Goal: Task Accomplishment & Management: Use online tool/utility

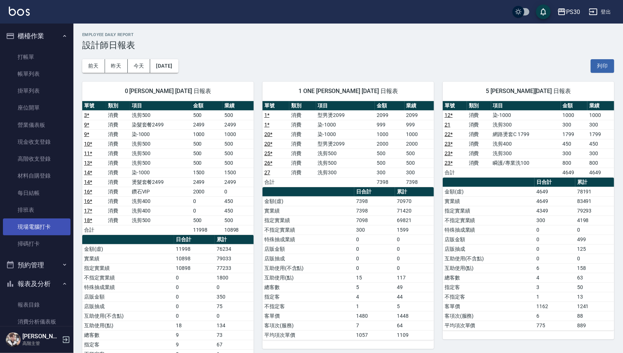
click at [47, 227] on link "現場電腦打卡" at bounding box center [37, 226] width 68 height 17
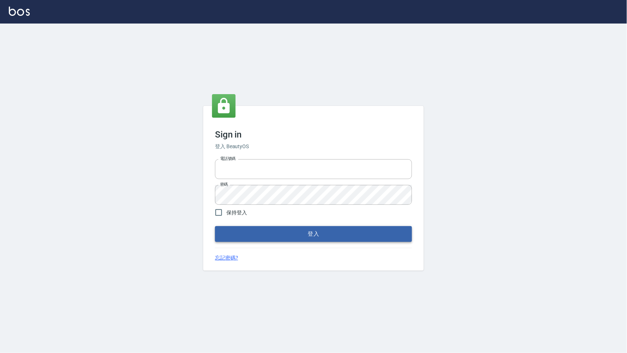
type input "0972392966"
click at [368, 234] on button "登入" at bounding box center [313, 233] width 197 height 15
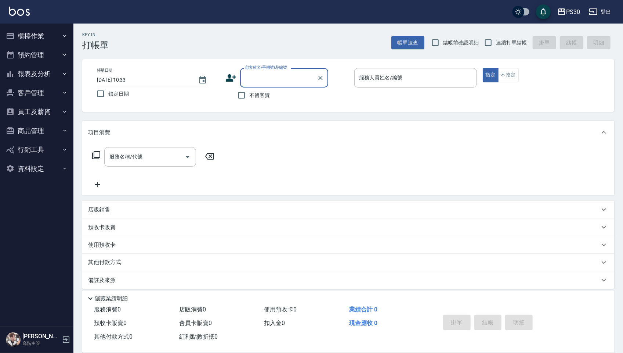
click at [12, 17] on link at bounding box center [19, 12] width 21 height 11
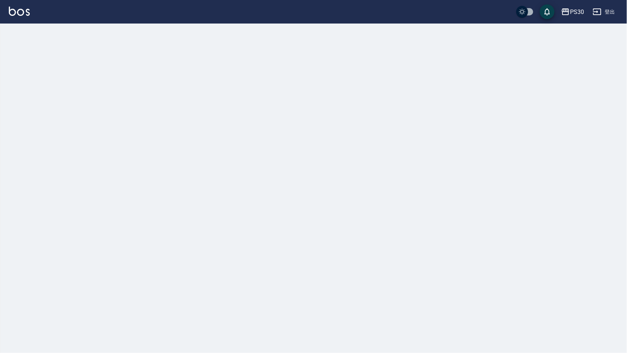
click at [15, 37] on div at bounding box center [313, 176] width 627 height 353
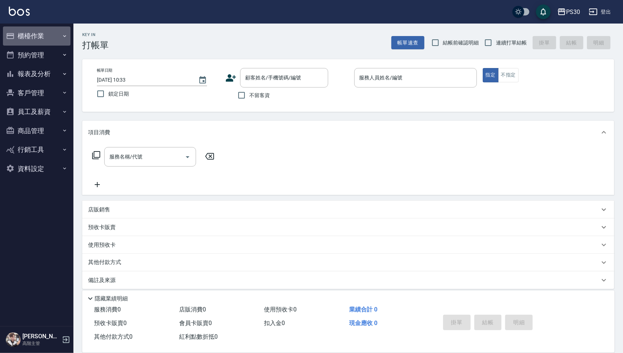
click at [19, 35] on button "櫃檯作業" at bounding box center [37, 35] width 68 height 19
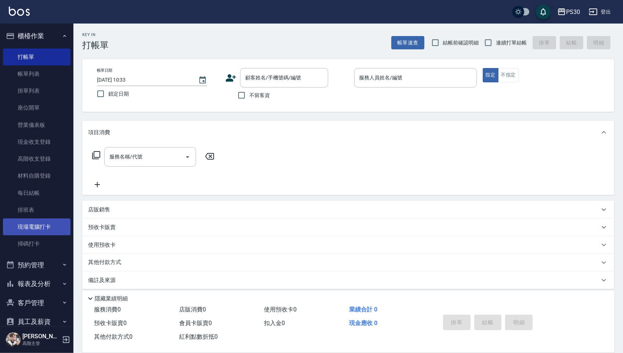
click at [35, 223] on link "現場電腦打卡" at bounding box center [37, 226] width 68 height 17
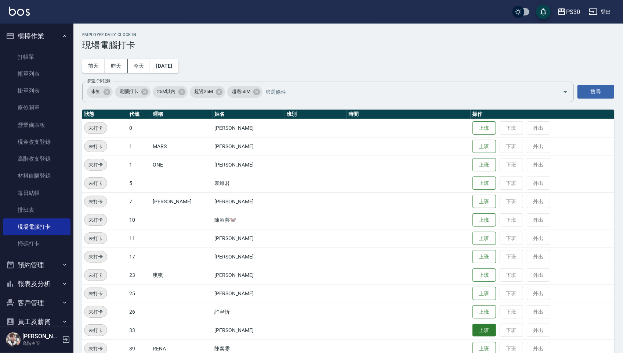
click at [478, 328] on button "上班" at bounding box center [485, 330] width 24 height 13
